Goal: Navigation & Orientation: Go to known website

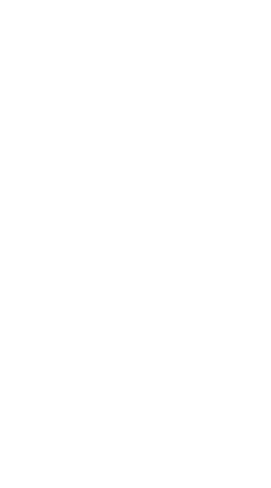
click at [0, 0] on silmele-applet at bounding box center [0, 0] width 0 height 0
